Goal: Communication & Community: Share content

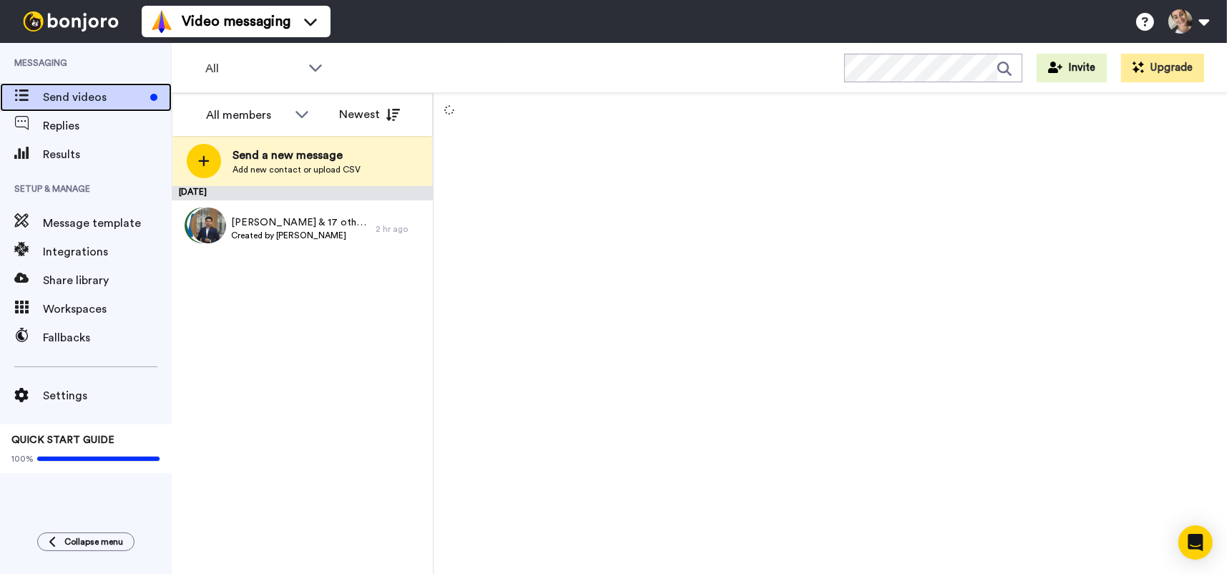
click at [92, 92] on span "Send videos" at bounding box center [94, 97] width 102 height 17
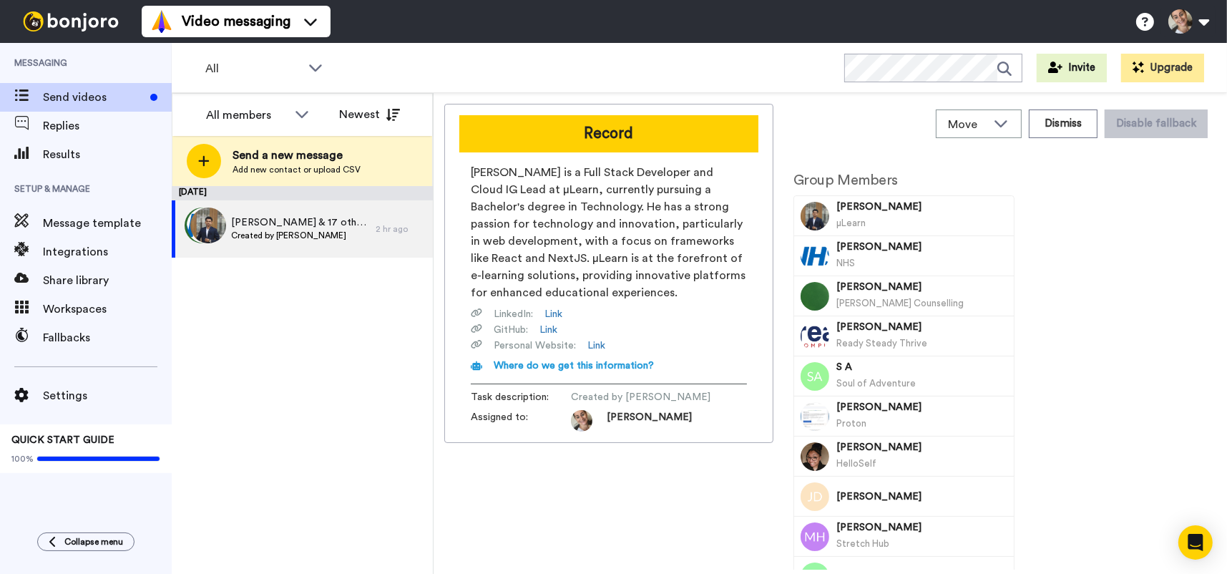
click at [670, 123] on button "Record" at bounding box center [608, 133] width 299 height 37
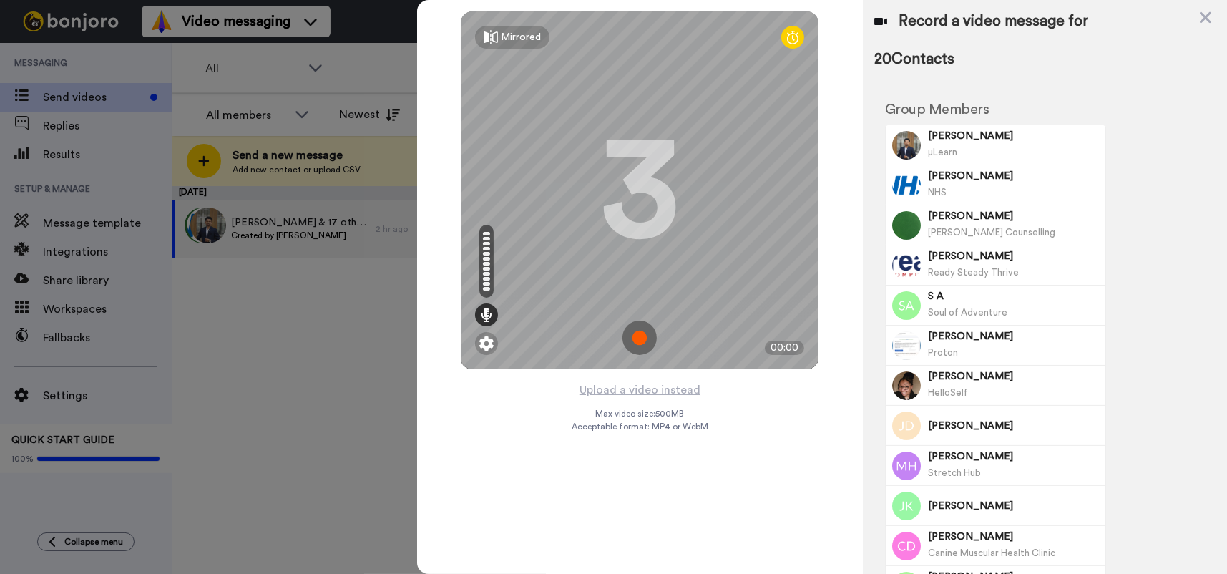
click at [635, 335] on img at bounding box center [640, 338] width 34 height 34
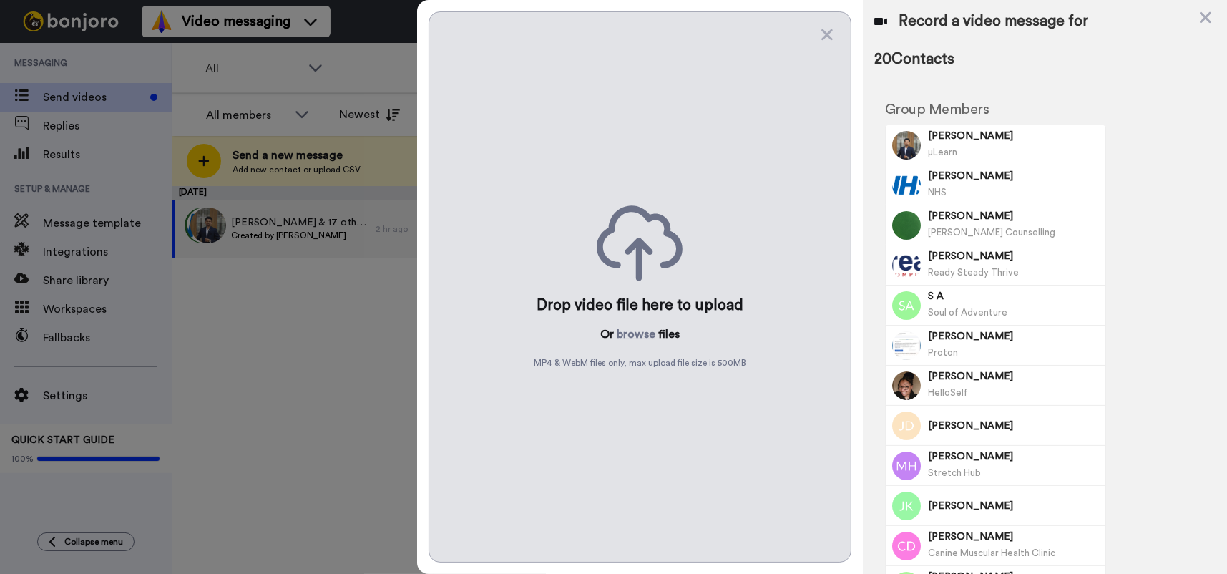
click at [824, 36] on icon at bounding box center [827, 35] width 14 height 18
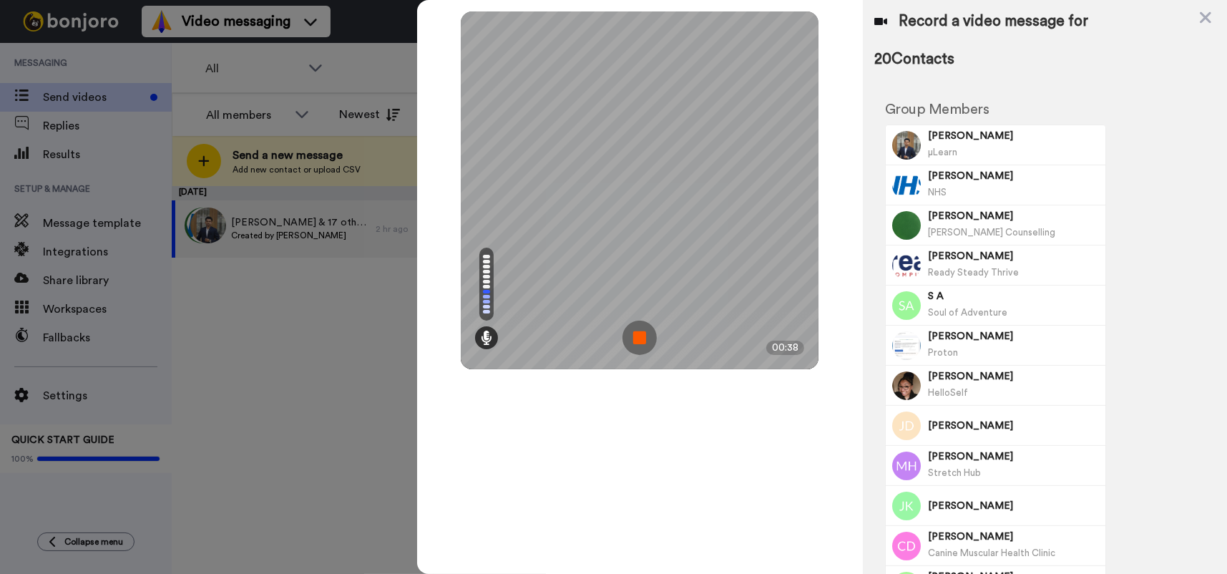
click at [631, 331] on img at bounding box center [640, 338] width 34 height 34
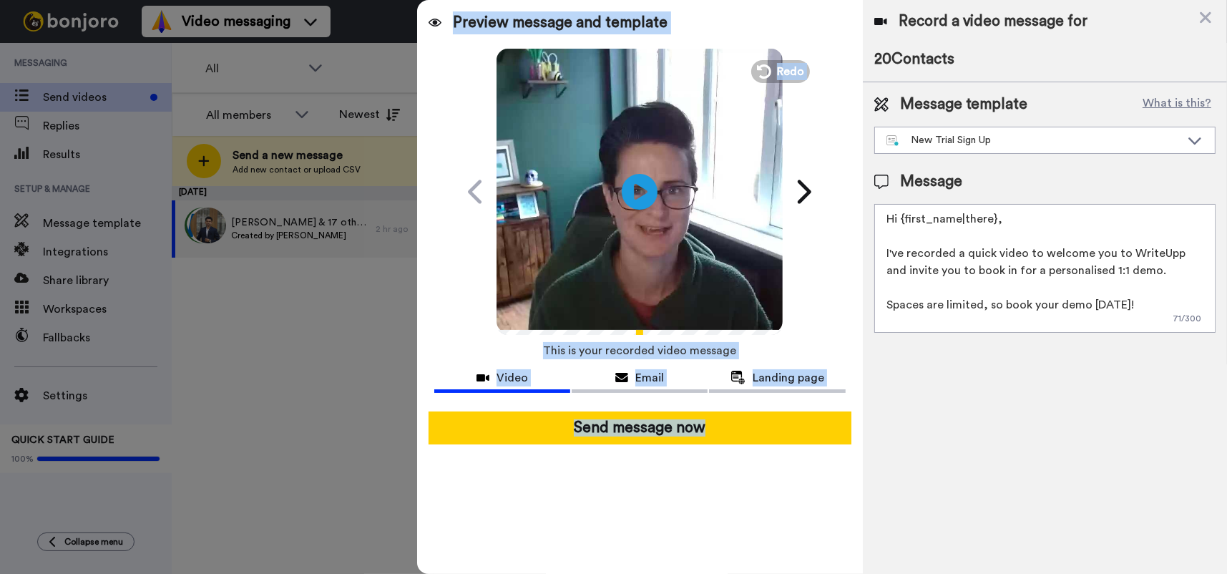
click at [602, 496] on div "Preview message and template Play/Pause Book a WriteUpp 1:1 Demo with me! Emma …" at bounding box center [640, 287] width 446 height 574
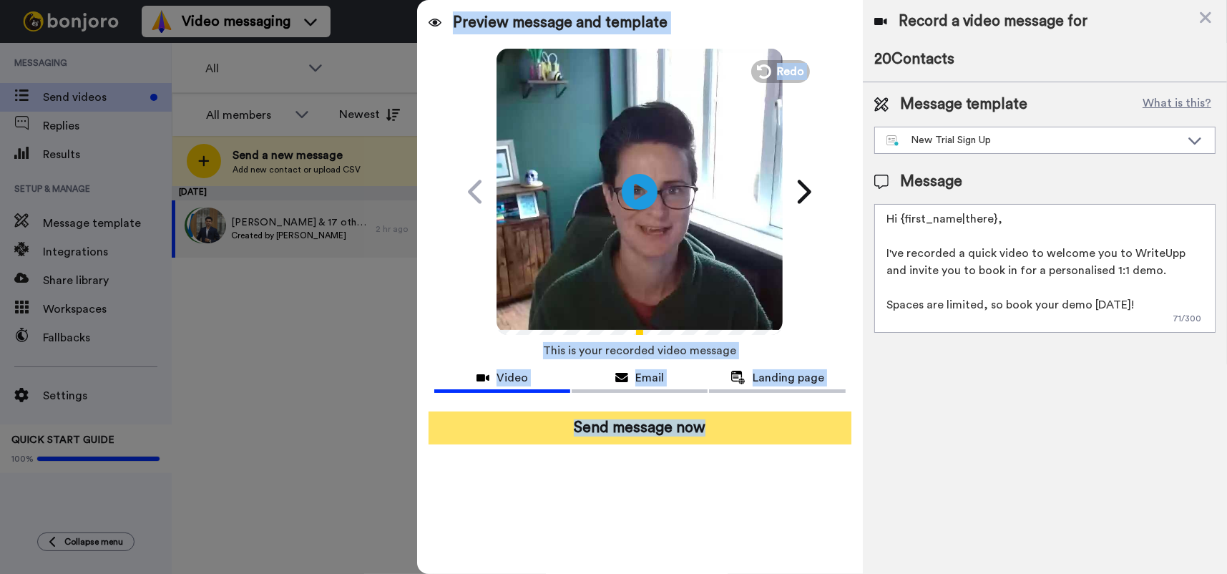
click at [754, 428] on button "Send message now" at bounding box center [640, 427] width 423 height 33
